Goal: Check status: Check status

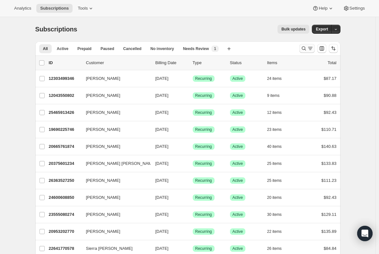
click at [308, 50] on icon "Search and filter results" at bounding box center [310, 48] width 6 height 6
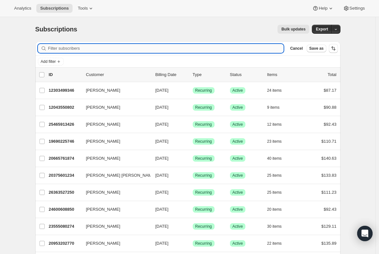
click at [123, 50] on input "Filter subscribers" at bounding box center [166, 48] width 236 height 9
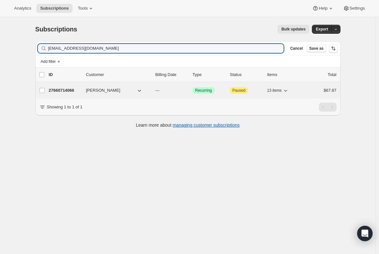
type input "[EMAIL_ADDRESS][DOMAIN_NAME]"
click at [61, 93] on p "27660714066" at bounding box center [65, 90] width 32 height 6
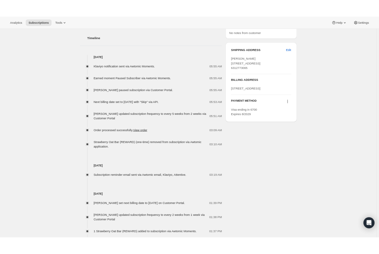
scroll to position [257, 0]
